Goal: Communication & Community: Answer question/provide support

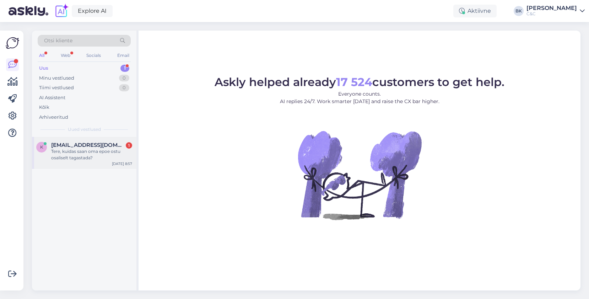
click at [104, 150] on div "Tere, kuidas saan oma epoe ostu osaliselt tagastada?" at bounding box center [91, 154] width 81 height 13
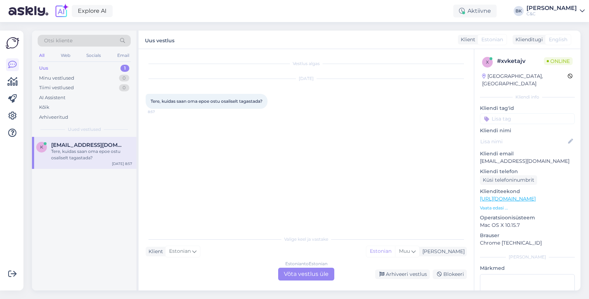
click at [306, 273] on div "Estonian to Estonian Võta vestlus üle" at bounding box center [306, 274] width 56 height 13
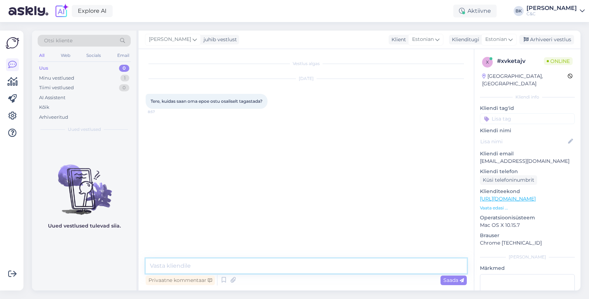
click at [287, 267] on textarea at bounding box center [306, 265] width 321 height 15
type textarea "Tere, mis Te tagastada sooviksite? Ning kas palun saaksite edastada ka tellimus…"
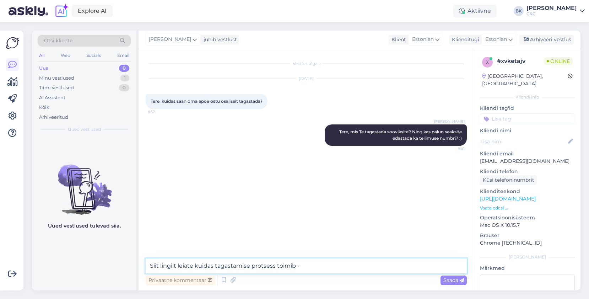
paste textarea "[URL][DOMAIN_NAME]"
type textarea "Siit lingilt leiate kuidas tagastamise protsess toimib - [URL][DOMAIN_NAME]"
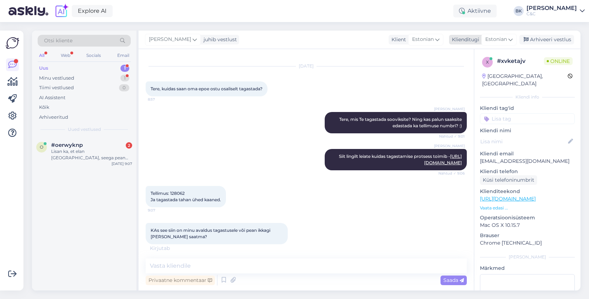
scroll to position [75, 0]
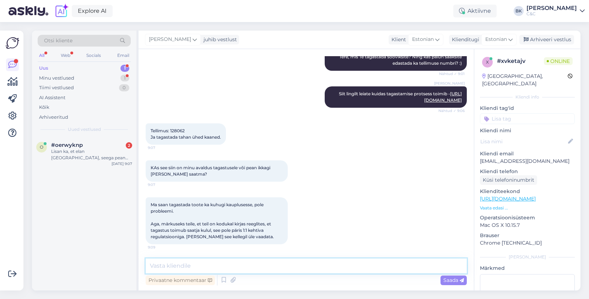
click at [226, 264] on textarea at bounding box center [306, 265] width 321 height 15
click at [176, 128] on div "Tellimus: 128062 Ja tagastada tahan ühed kaaned. 9:07" at bounding box center [186, 133] width 80 height 21
copy span "128062"
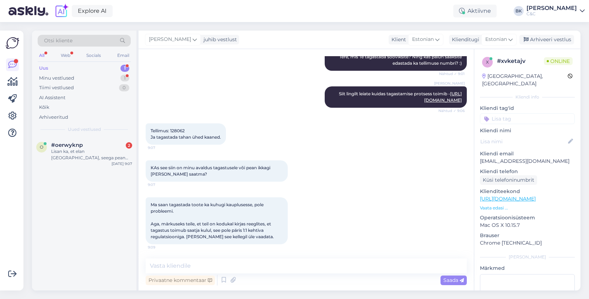
click at [267, 189] on div "Ma saan tagastada toote ka kuhugi kauplusesse, pole probleemi. Aga, märkuseks t…" at bounding box center [306, 220] width 321 height 63
click at [211, 270] on textarea at bounding box center [306, 265] width 321 height 15
type textarea "M"
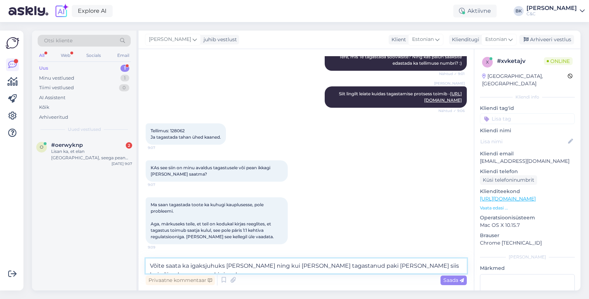
scroll to position [82, 0]
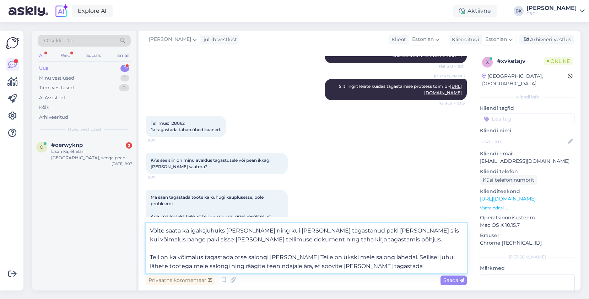
type textarea "Võite saata ka igaksjuhuks [PERSON_NAME] ning kui [PERSON_NAME] tagastanud paki…"
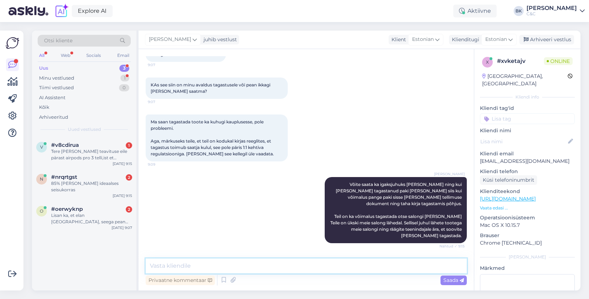
scroll to position [181, 0]
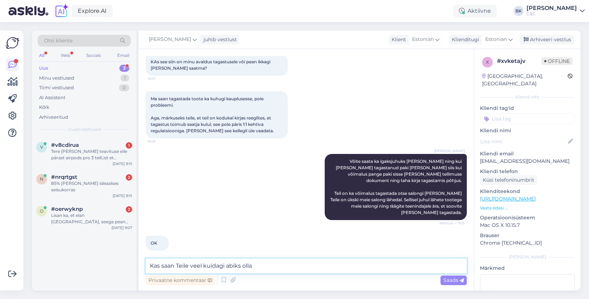
type textarea "Kas saan Teile veel kuidagi abiks olla?"
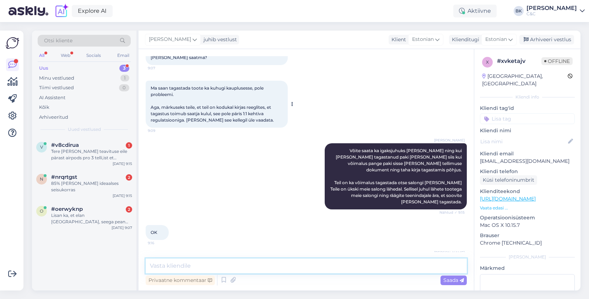
scroll to position [185, 0]
